Goal: Task Accomplishment & Management: Manage account settings

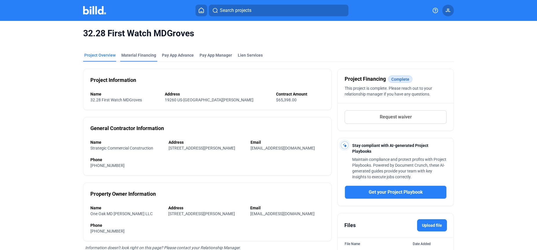
click at [136, 54] on div "Material Financing" at bounding box center [138, 55] width 35 height 6
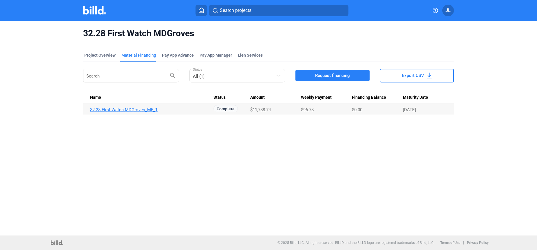
click at [141, 111] on link "32.28 First Watch MDGroves_MF_1" at bounding box center [151, 109] width 123 height 5
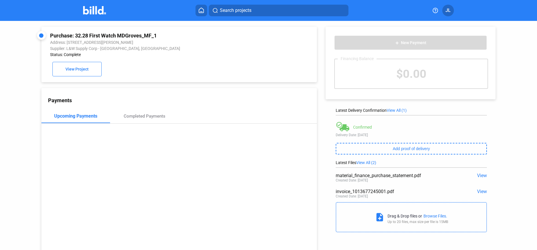
drag, startPoint x: 97, startPoint y: 14, endPoint x: 133, endPoint y: 5, distance: 36.9
click at [97, 14] on img at bounding box center [94, 10] width 23 height 8
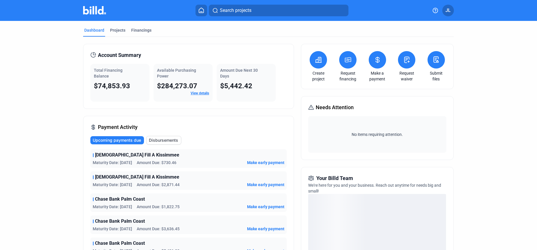
click at [374, 61] on icon at bounding box center [377, 59] width 7 height 7
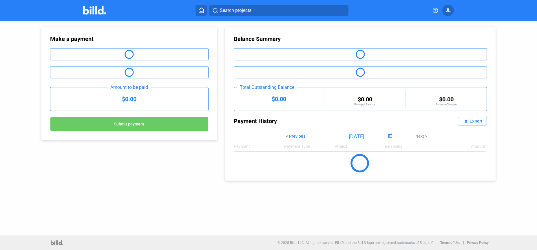
click at [297, 139] on button "< Previous" at bounding box center [296, 136] width 28 height 10
click at [298, 137] on span "< Previous" at bounding box center [295, 136] width 19 height 5
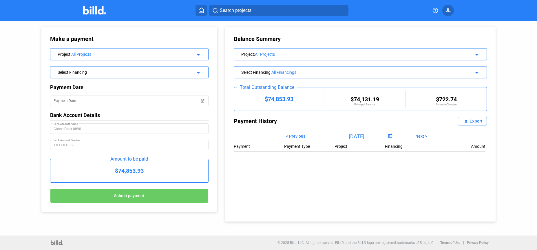
click at [468, 117] on button "file_upload Export" at bounding box center [472, 121] width 29 height 9
drag, startPoint x: 298, startPoint y: 136, endPoint x: 450, endPoint y: 137, distance: 152.2
click at [299, 136] on span "< Previous" at bounding box center [295, 136] width 19 height 5
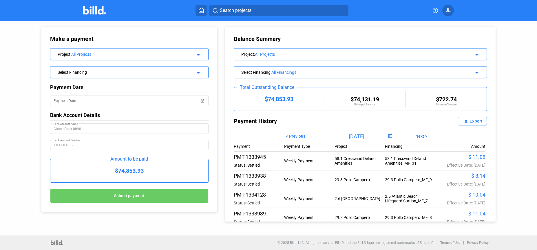
click at [470, 121] on div "Export" at bounding box center [476, 121] width 13 height 5
click at [78, 16] on div "Search projects JL" at bounding box center [269, 11] width 450 height 12
click at [85, 14] on div at bounding box center [100, 10] width 35 height 9
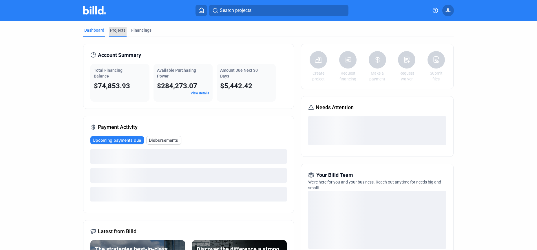
click at [110, 29] on div "Projects" at bounding box center [117, 30] width 15 height 6
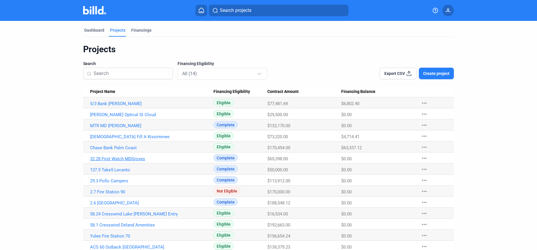
click at [119, 158] on link "32.28 First Watch MDGroves" at bounding box center [151, 158] width 123 height 5
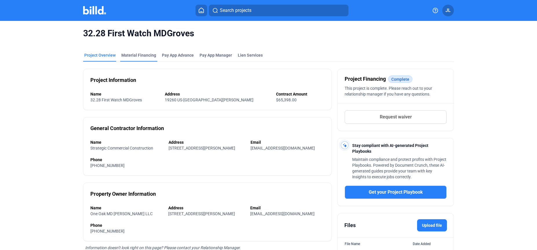
drag, startPoint x: 128, startPoint y: 55, endPoint x: 141, endPoint y: 53, distance: 13.2
click at [128, 55] on div "Material Financing" at bounding box center [138, 55] width 35 height 6
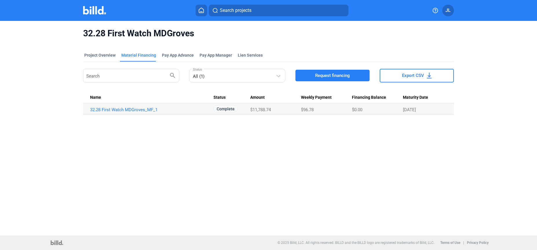
drag, startPoint x: 92, startPoint y: 11, endPoint x: 106, endPoint y: 11, distance: 13.0
click at [92, 11] on img at bounding box center [94, 10] width 23 height 8
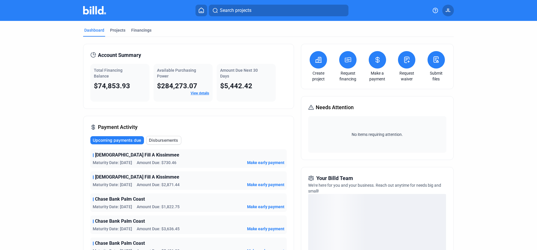
click at [378, 63] on button at bounding box center [377, 59] width 17 height 17
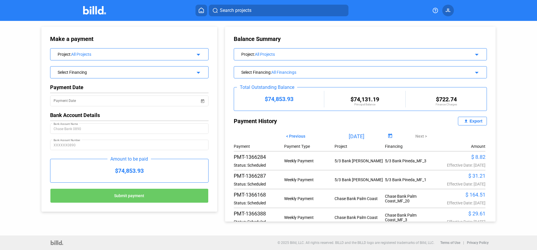
click at [303, 134] on span "< Previous" at bounding box center [295, 136] width 19 height 5
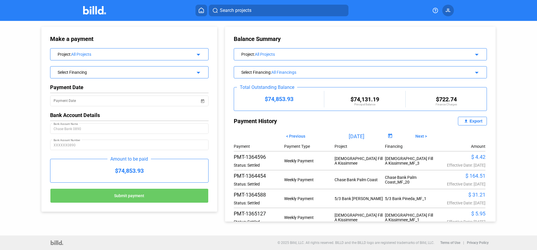
click at [301, 135] on span "< Previous" at bounding box center [295, 136] width 19 height 5
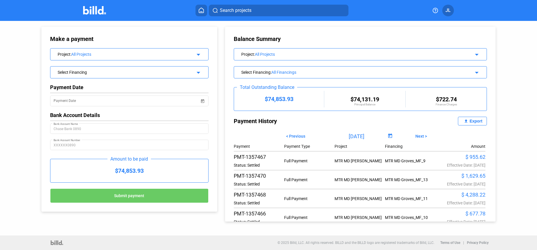
click at [301, 135] on span "< Previous" at bounding box center [295, 136] width 19 height 5
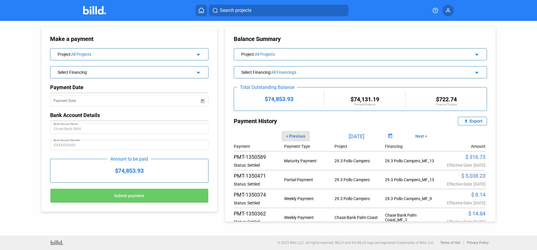
click at [301, 135] on span "< Previous" at bounding box center [295, 136] width 19 height 5
click at [463, 122] on mat-icon "file_upload" at bounding box center [466, 120] width 7 height 7
click at [95, 13] on img at bounding box center [94, 10] width 23 height 8
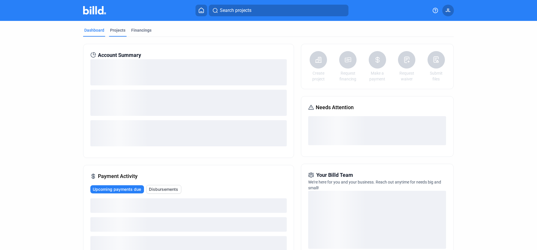
click at [117, 32] on div "Projects" at bounding box center [117, 30] width 15 height 6
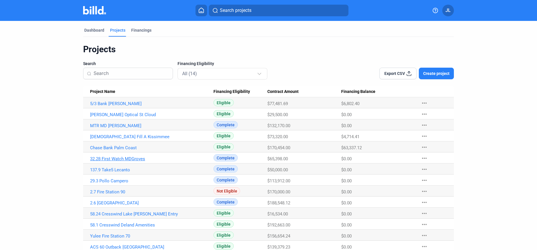
click at [121, 157] on link "32.28 First Watch MDGroves" at bounding box center [151, 158] width 123 height 5
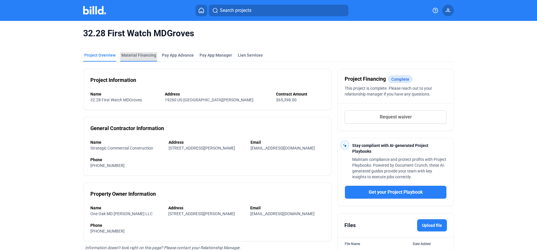
click at [131, 54] on div "Material Financing" at bounding box center [138, 55] width 35 height 6
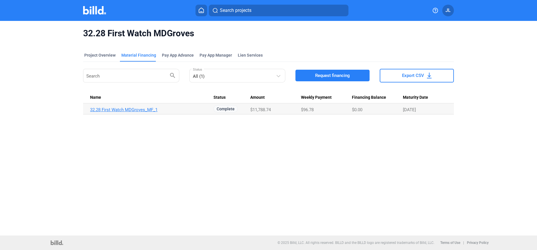
click at [106, 107] on link "32.28 First Watch MDGroves_MF_1" at bounding box center [151, 109] width 123 height 5
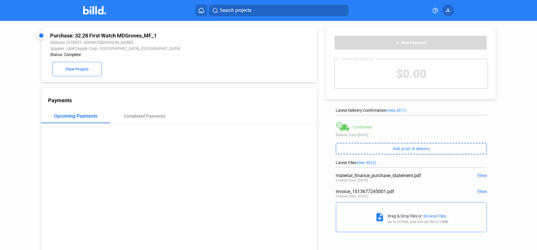
click at [478, 174] on span "View" at bounding box center [482, 175] width 10 height 6
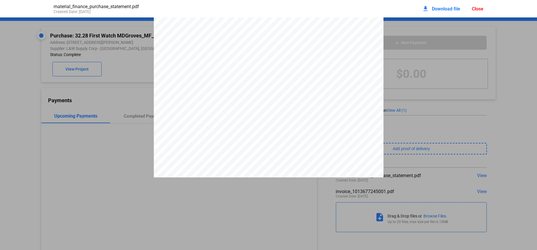
scroll to position [80, 0]
